Goal: Find specific page/section: Find specific page/section

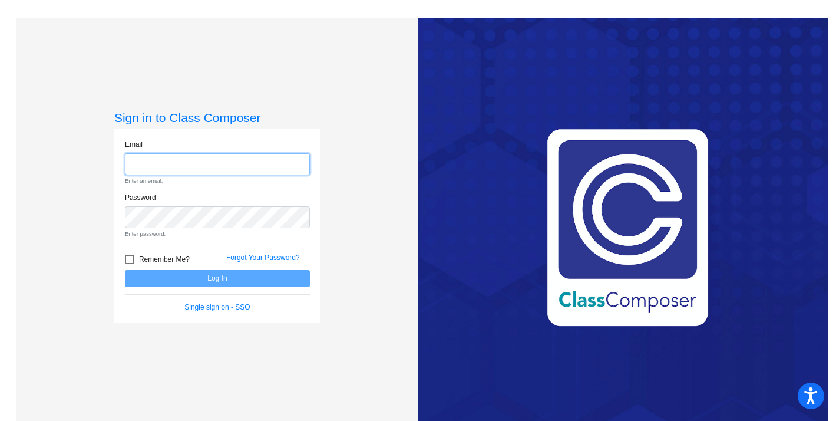
type input "[EMAIL_ADDRESS][DOMAIN_NAME]"
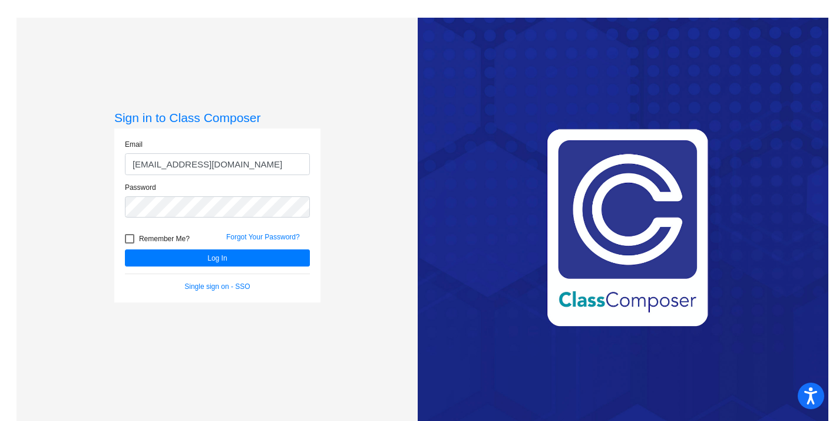
click at [126, 234] on div at bounding box center [129, 238] width 9 height 9
click at [129, 243] on input "Remember Me?" at bounding box center [129, 243] width 1 height 1
checkbox input "true"
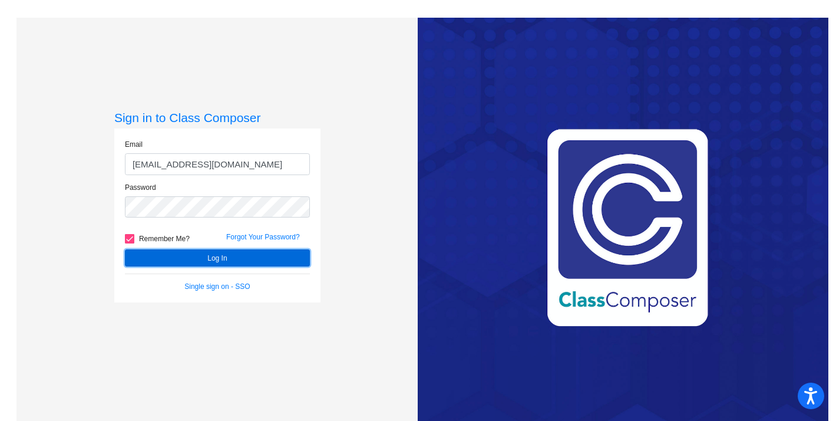
click at [148, 255] on button "Log In" at bounding box center [217, 257] width 185 height 17
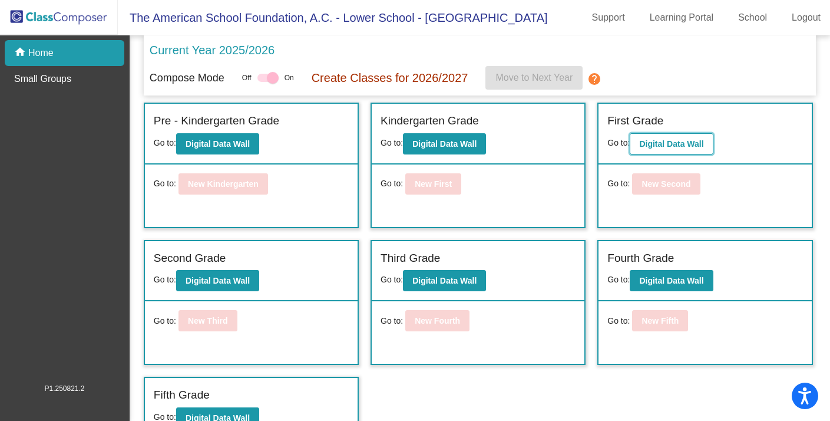
click at [664, 143] on b "Digital Data Wall" at bounding box center [671, 143] width 64 height 9
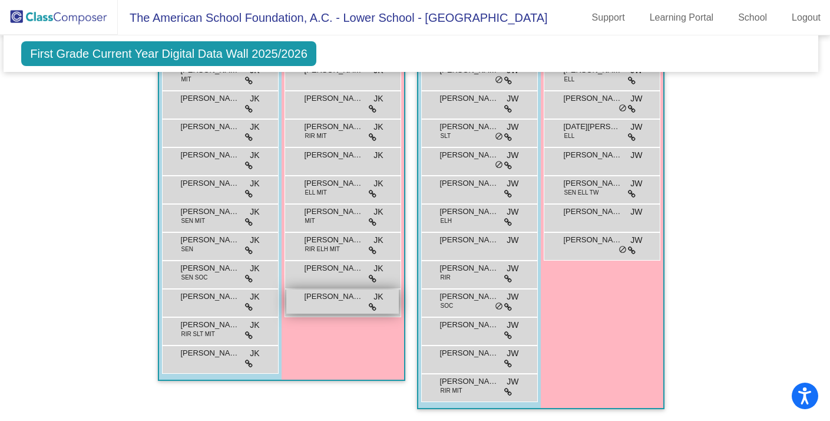
scroll to position [1436, 4]
click at [338, 296] on span "[PERSON_NAME]" at bounding box center [334, 297] width 59 height 12
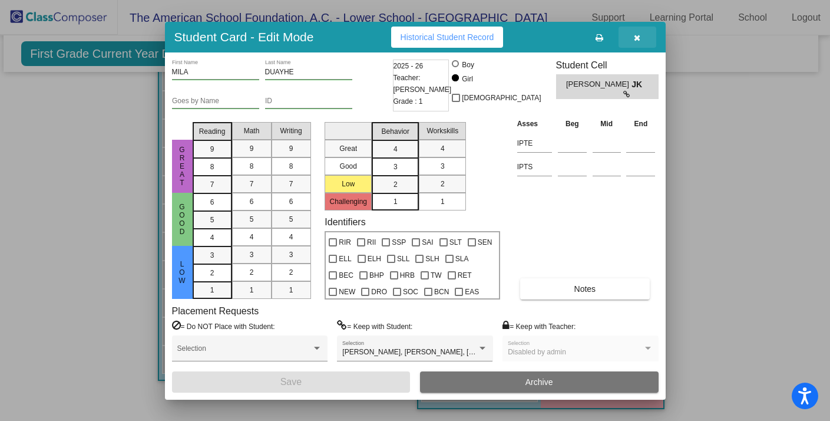
click at [635, 37] on icon "button" at bounding box center [637, 38] width 6 height 8
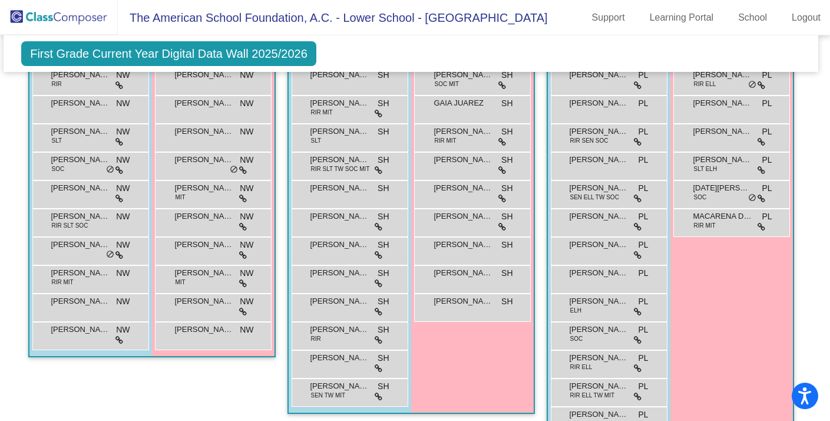
scroll to position [0, 4]
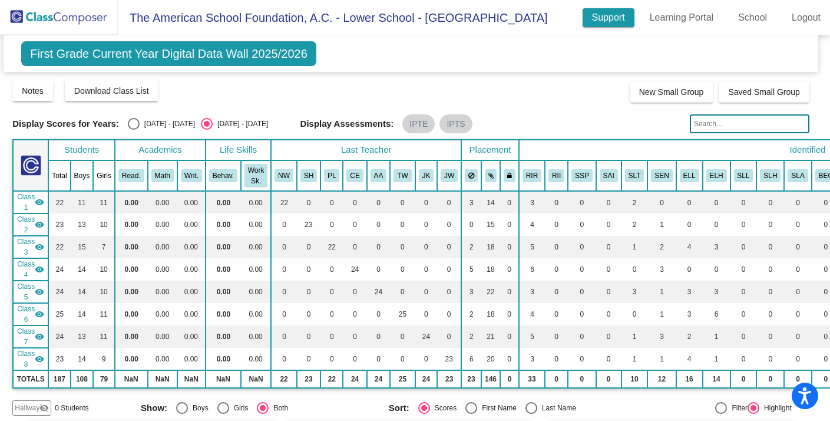
click at [600, 19] on link "Support" at bounding box center [609, 17] width 52 height 19
click at [11, 24] on img at bounding box center [59, 17] width 118 height 35
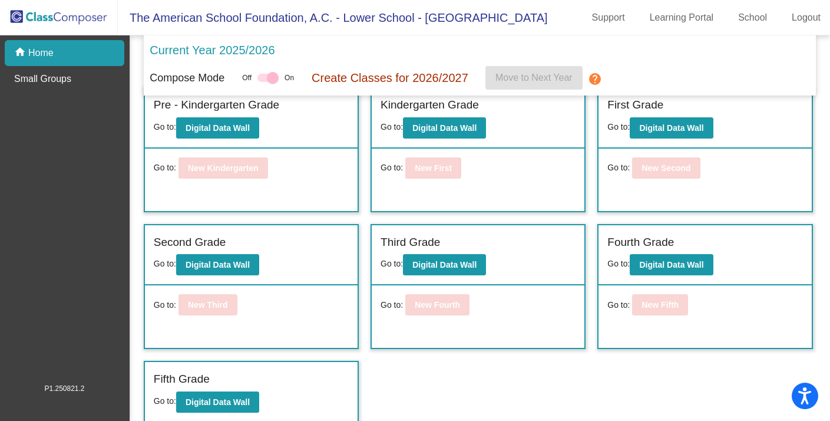
scroll to position [19, 0]
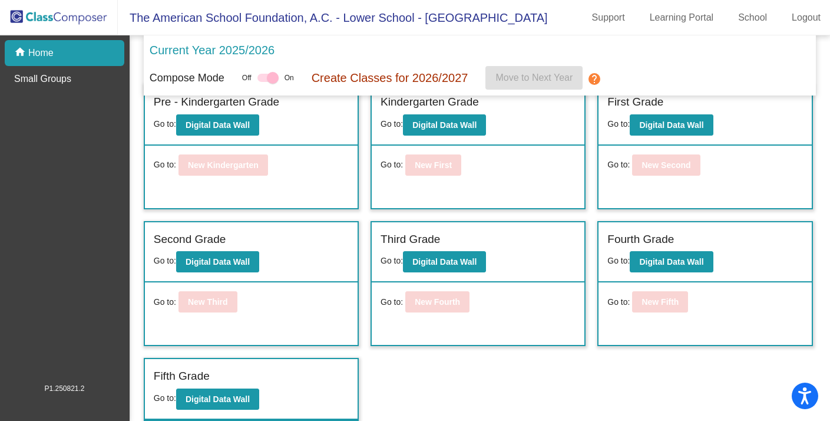
click at [82, 22] on img at bounding box center [59, 17] width 118 height 35
click at [664, 264] on b "Digital Data Wall" at bounding box center [671, 261] width 64 height 9
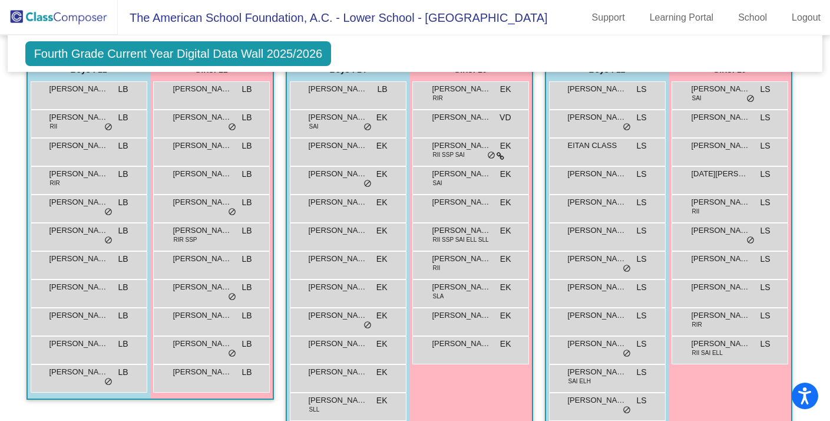
scroll to position [884, 0]
click at [804, 396] on icon "Open accessiBe: accessibility options, statement and help" at bounding box center [805, 397] width 14 height 15
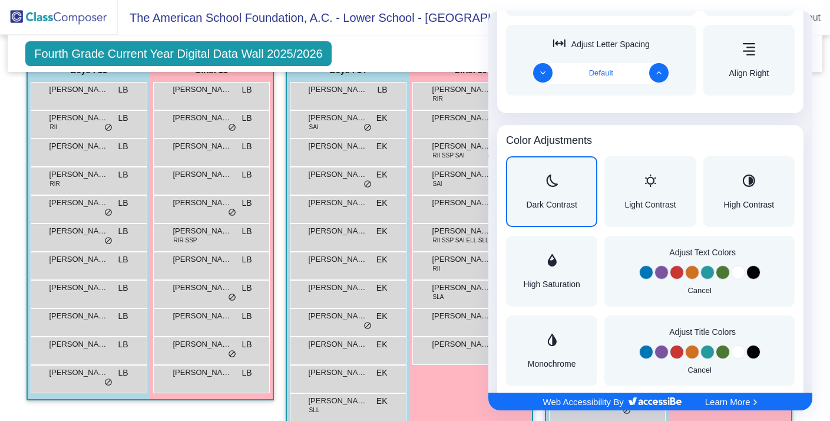
scroll to position [807, 0]
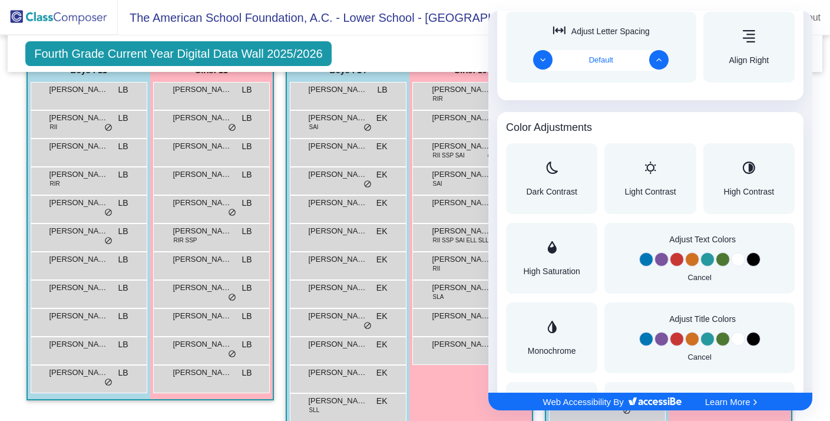
click at [445, 62] on div at bounding box center [415, 210] width 830 height 421
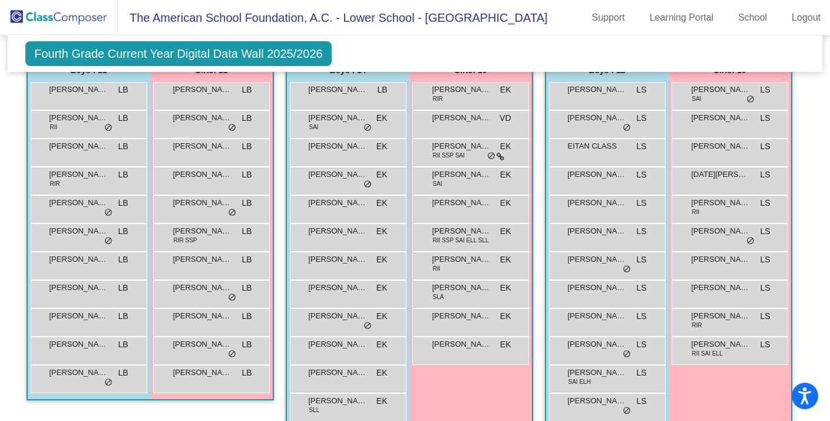
scroll to position [0, 0]
